Goal: Information Seeking & Learning: Compare options

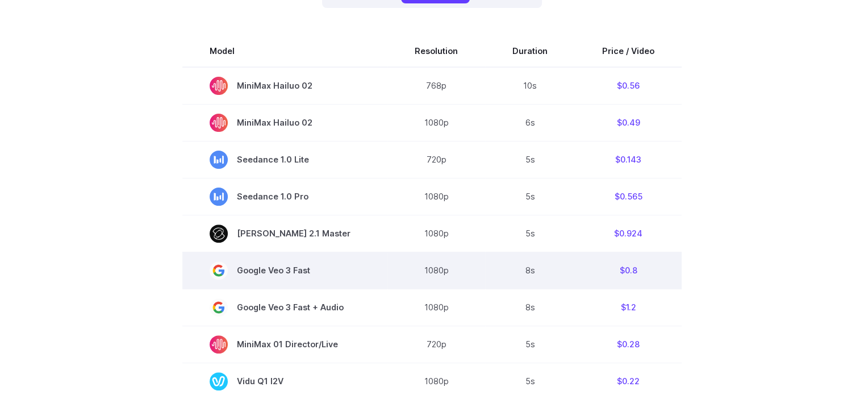
scroll to position [341, 0]
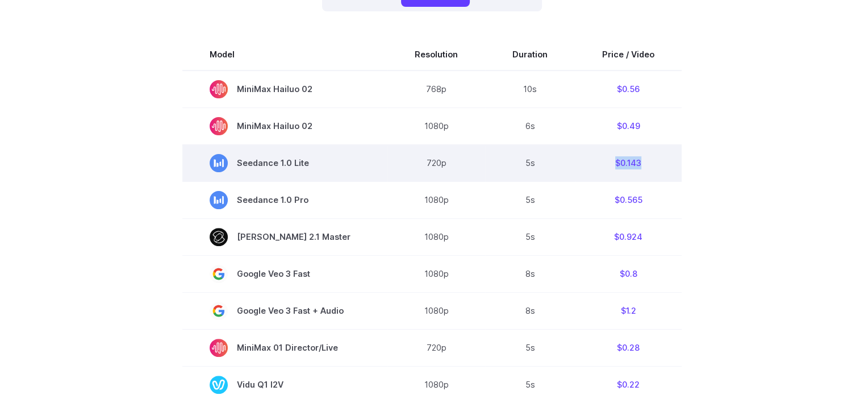
drag, startPoint x: 645, startPoint y: 165, endPoint x: 601, endPoint y: 163, distance: 44.4
click at [601, 163] on td "$0.143" at bounding box center [628, 162] width 107 height 37
drag, startPoint x: 333, startPoint y: 165, endPoint x: 314, endPoint y: 158, distance: 20.5
click at [314, 158] on span "Seedance 1.0 Lite" at bounding box center [285, 163] width 151 height 18
drag, startPoint x: 650, startPoint y: 168, endPoint x: 604, endPoint y: 165, distance: 46.6
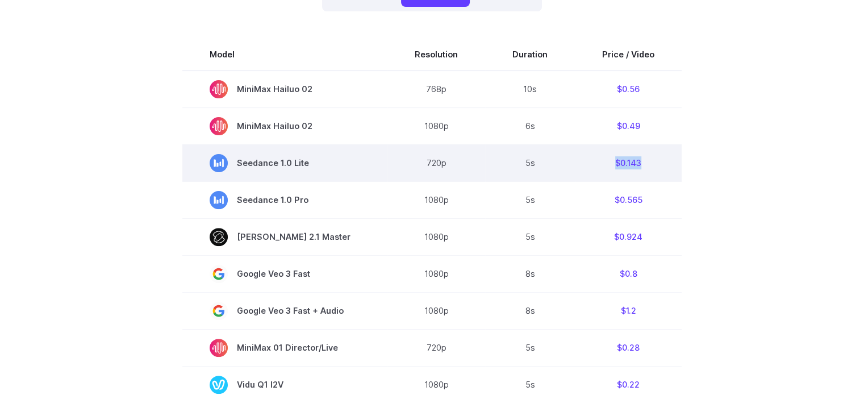
click at [604, 165] on td "$0.143" at bounding box center [628, 162] width 107 height 37
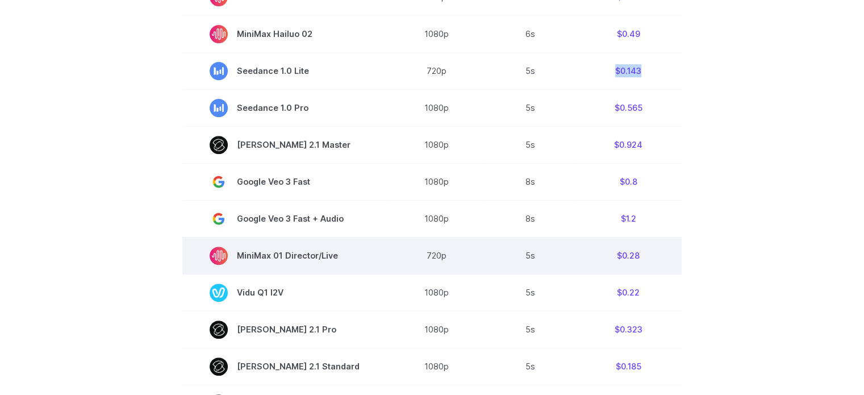
scroll to position [398, 0]
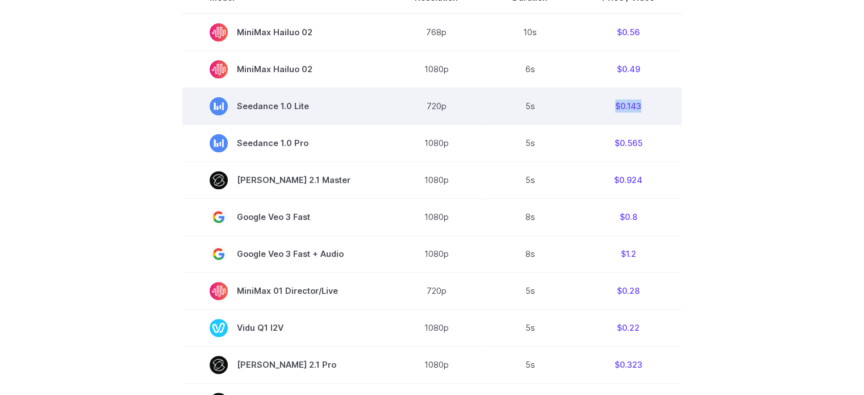
click at [649, 105] on td "$0.143" at bounding box center [628, 105] width 107 height 37
drag, startPoint x: 649, startPoint y: 105, endPoint x: 600, endPoint y: 105, distance: 48.3
click at [600, 105] on td "$0.143" at bounding box center [628, 105] width 107 height 37
drag, startPoint x: 547, startPoint y: 104, endPoint x: 517, endPoint y: 105, distance: 30.1
click at [517, 105] on td "5s" at bounding box center [530, 105] width 90 height 37
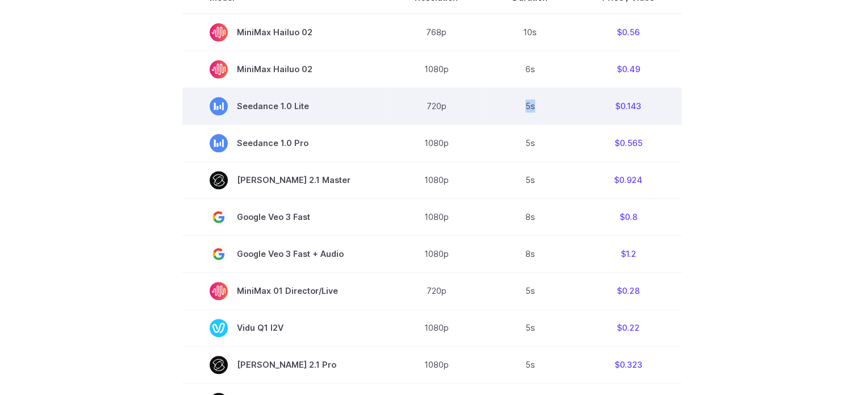
click at [558, 106] on td "5s" at bounding box center [530, 105] width 90 height 37
drag, startPoint x: 658, startPoint y: 103, endPoint x: 603, endPoint y: 103, distance: 55.1
click at [603, 103] on td "$0.143" at bounding box center [628, 105] width 107 height 37
click at [651, 103] on td "$0.143" at bounding box center [628, 105] width 107 height 37
drag, startPoint x: 652, startPoint y: 103, endPoint x: 601, endPoint y: 105, distance: 50.6
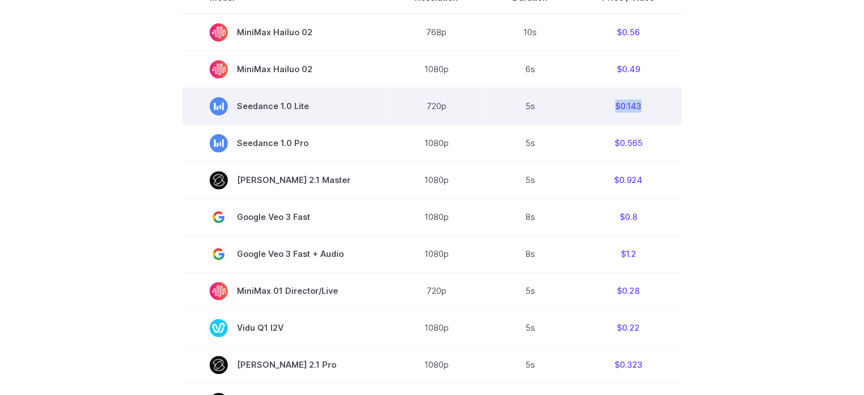
click at [601, 105] on td "$0.143" at bounding box center [628, 105] width 107 height 37
click at [650, 109] on td "$0.143" at bounding box center [628, 105] width 107 height 37
drag, startPoint x: 649, startPoint y: 107, endPoint x: 241, endPoint y: 109, distance: 407.9
click at [241, 109] on tr "Seedance 1.0 Lite 720p 5s $0.143" at bounding box center [431, 105] width 499 height 37
click at [343, 108] on span "Seedance 1.0 Lite" at bounding box center [285, 106] width 151 height 18
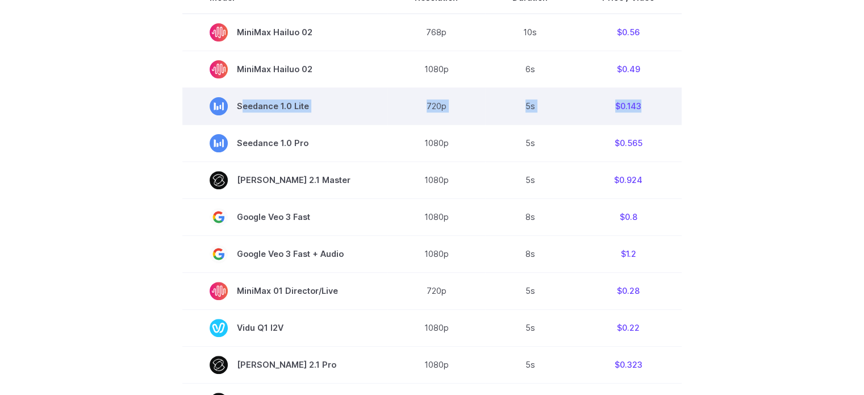
drag, startPoint x: 652, startPoint y: 108, endPoint x: 231, endPoint y: 111, distance: 420.9
click at [231, 111] on tr "Seedance 1.0 Lite 720p 5s $0.143" at bounding box center [431, 105] width 499 height 37
click at [657, 106] on td "$0.143" at bounding box center [628, 105] width 107 height 37
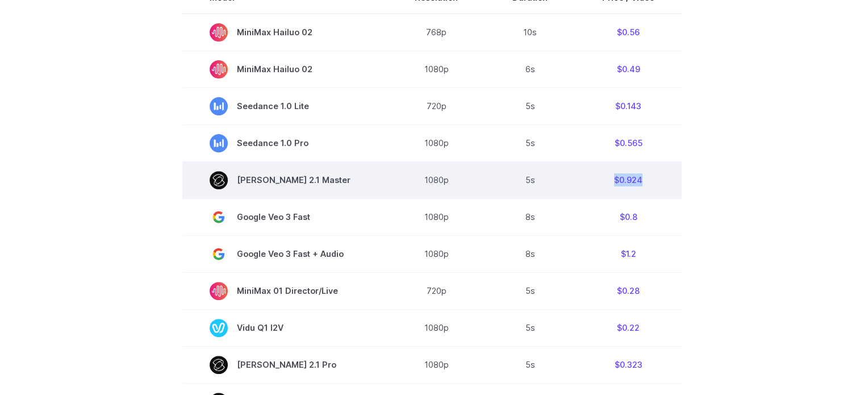
drag, startPoint x: 657, startPoint y: 181, endPoint x: 603, endPoint y: 178, distance: 54.0
click at [603, 178] on td "$0.924" at bounding box center [628, 179] width 107 height 37
click at [659, 181] on td "$0.924" at bounding box center [628, 179] width 107 height 37
drag, startPoint x: 653, startPoint y: 182, endPoint x: 579, endPoint y: 182, distance: 73.3
click at [579, 182] on td "$0.924" at bounding box center [628, 179] width 107 height 37
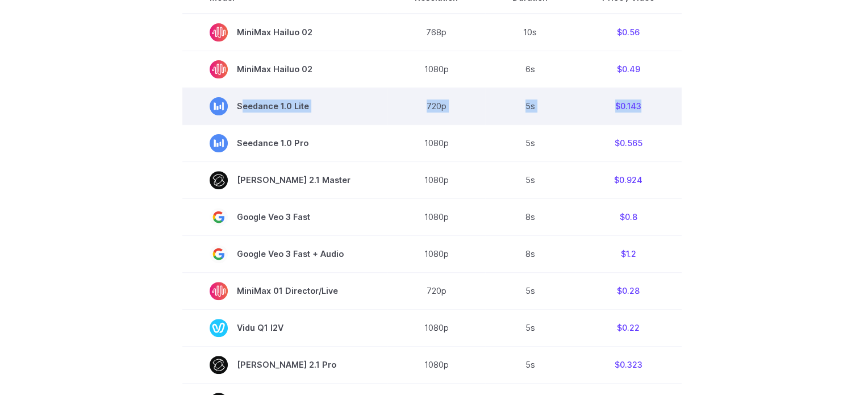
drag, startPoint x: 655, startPoint y: 101, endPoint x: 260, endPoint y: 102, distance: 394.8
click at [260, 102] on tr "Seedance 1.0 Lite 720p 5s $0.143" at bounding box center [431, 105] width 499 height 37
click at [328, 108] on span "Seedance 1.0 Lite" at bounding box center [285, 106] width 151 height 18
drag, startPoint x: 345, startPoint y: 111, endPoint x: 332, endPoint y: 104, distance: 15.2
click at [332, 104] on span "Seedance 1.0 Lite" at bounding box center [285, 106] width 151 height 18
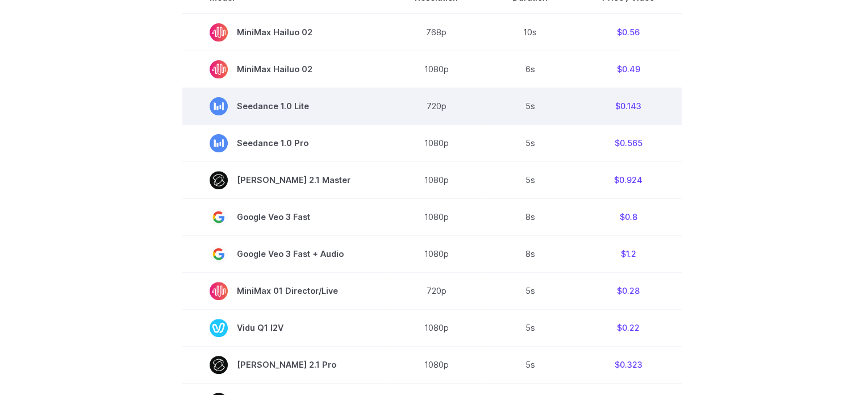
drag, startPoint x: 328, startPoint y: 108, endPoint x: 323, endPoint y: 106, distance: 5.8
click at [323, 106] on span "Seedance 1.0 Lite" at bounding box center [285, 106] width 151 height 18
drag, startPoint x: 323, startPoint y: 106, endPoint x: 347, endPoint y: 112, distance: 25.2
click at [347, 112] on span "Seedance 1.0 Lite" at bounding box center [285, 106] width 151 height 18
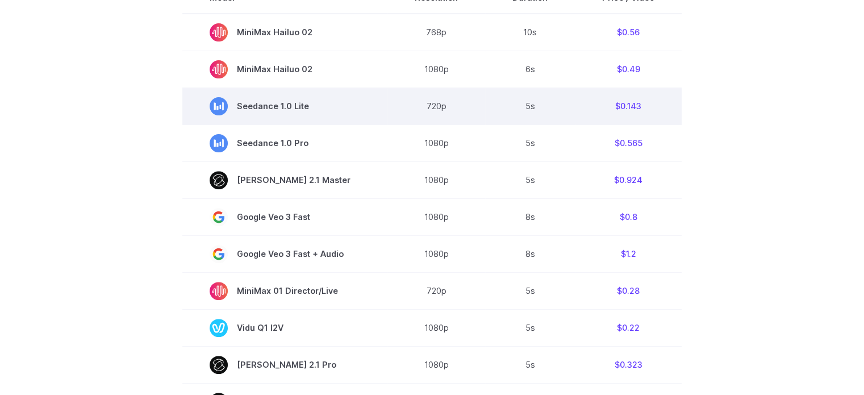
click at [660, 109] on td "$0.143" at bounding box center [628, 105] width 107 height 37
drag, startPoint x: 658, startPoint y: 109, endPoint x: 246, endPoint y: 107, distance: 411.8
click at [246, 107] on tr "Seedance 1.0 Lite 720p 5s $0.143" at bounding box center [431, 105] width 499 height 37
click at [339, 108] on span "Seedance 1.0 Lite" at bounding box center [285, 106] width 151 height 18
drag, startPoint x: 652, startPoint y: 105, endPoint x: 391, endPoint y: 108, distance: 261.3
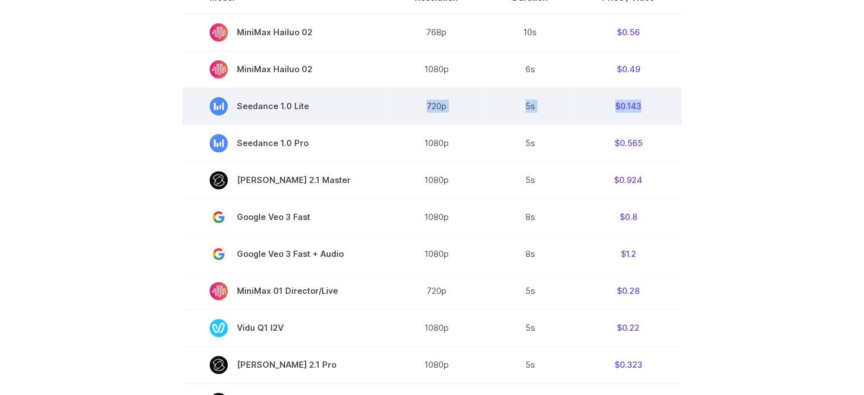
click at [391, 108] on tr "Seedance 1.0 Lite 720p 5s $0.143" at bounding box center [431, 105] width 499 height 37
click at [539, 111] on td "5s" at bounding box center [530, 105] width 90 height 37
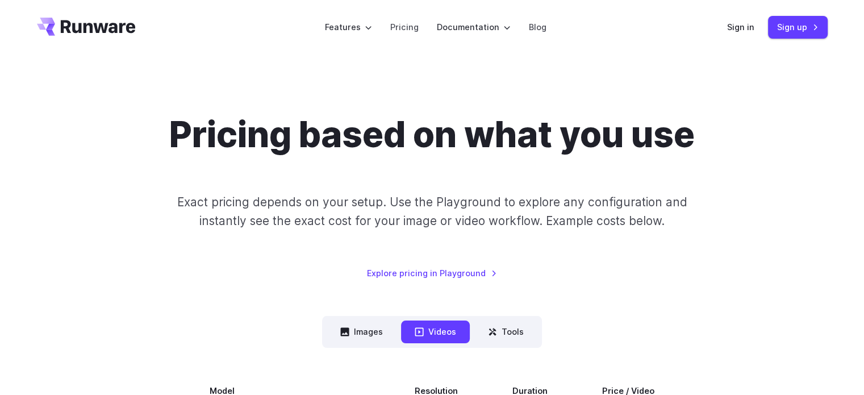
scroll to position [0, 0]
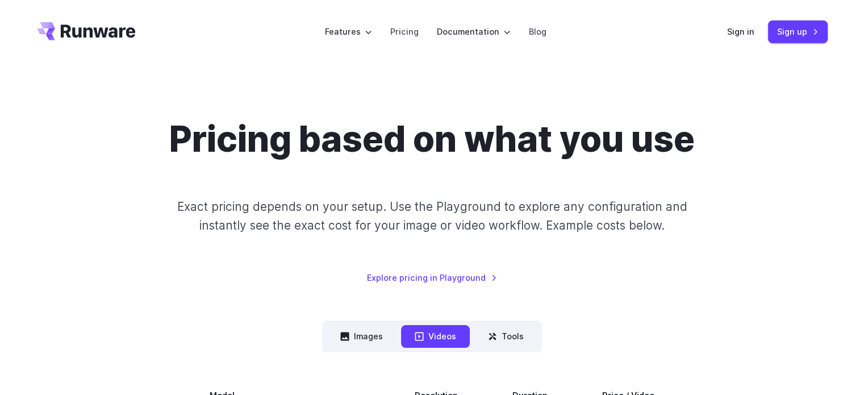
drag, startPoint x: 140, startPoint y: 38, endPoint x: 73, endPoint y: 36, distance: 67.1
click at [73, 36] on header "Features Tasks Image generation Video generation Sonic Inference Engine™ Models…" at bounding box center [432, 32] width 818 height 64
click at [203, 28] on header "Features Tasks Image generation Video generation Sonic Inference Engine™ Models…" at bounding box center [432, 32] width 818 height 64
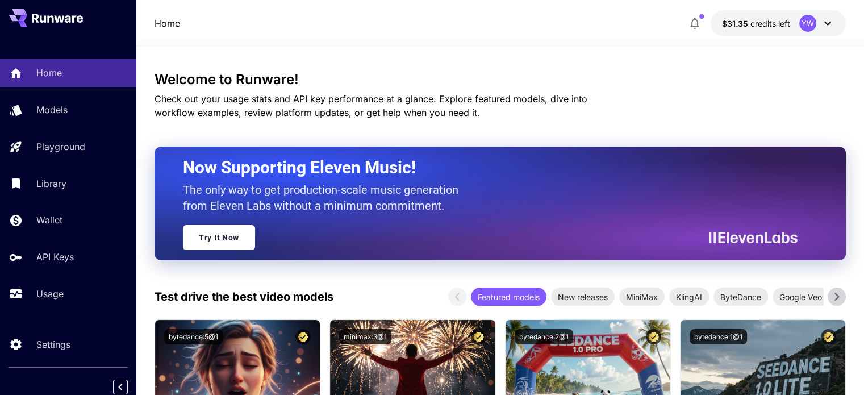
click at [65, 11] on button at bounding box center [46, 18] width 74 height 18
click at [64, 12] on button at bounding box center [46, 18] width 74 height 18
click at [50, 14] on icon at bounding box center [57, 18] width 51 height 9
